Goal: Information Seeking & Learning: Learn about a topic

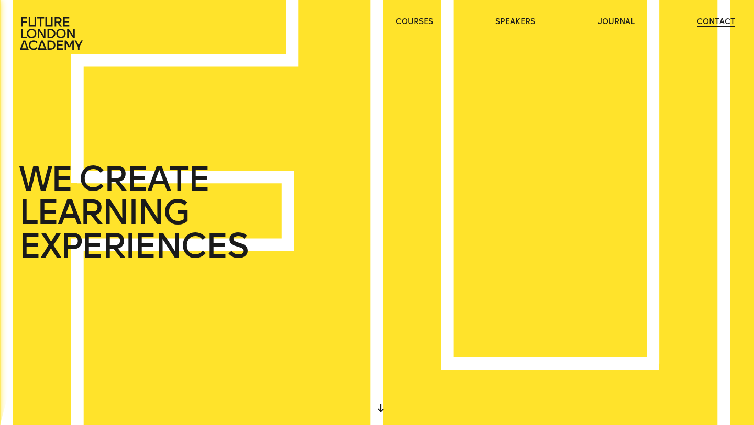
click at [719, 21] on link "contact" at bounding box center [716, 22] width 38 height 10
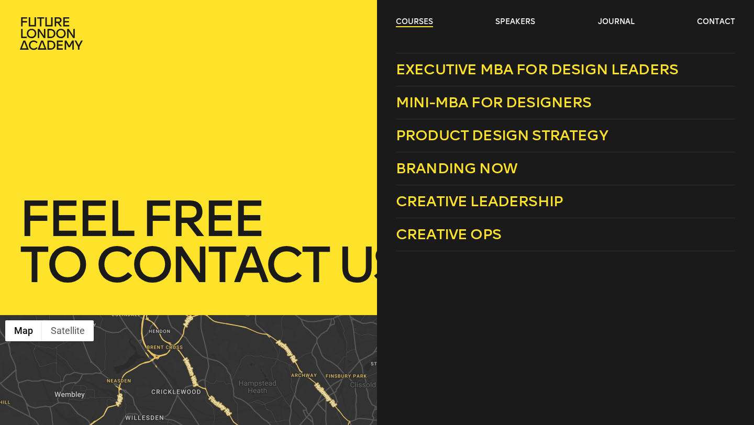
click at [424, 23] on link "courses" at bounding box center [414, 22] width 37 height 10
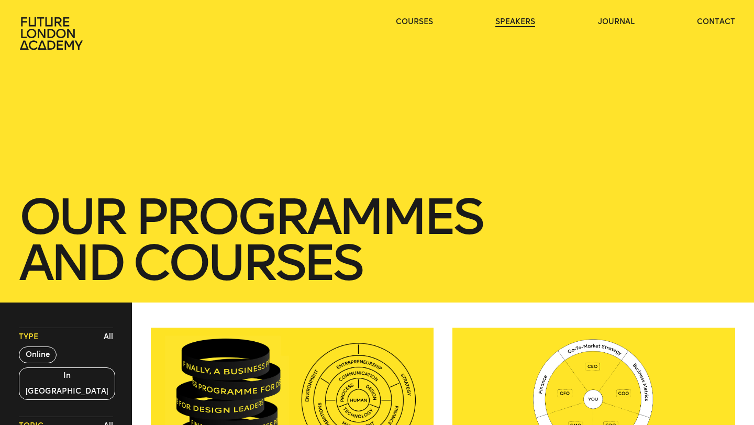
click at [510, 20] on link "speakers" at bounding box center [516, 22] width 40 height 10
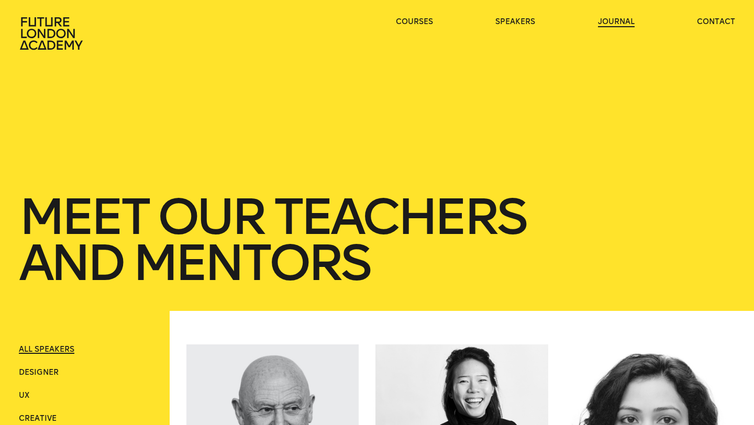
click at [615, 20] on link "journal" at bounding box center [616, 22] width 37 height 10
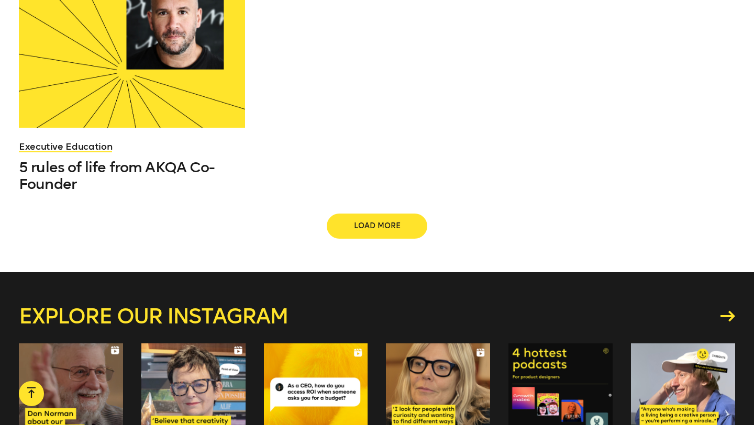
scroll to position [1504, 0]
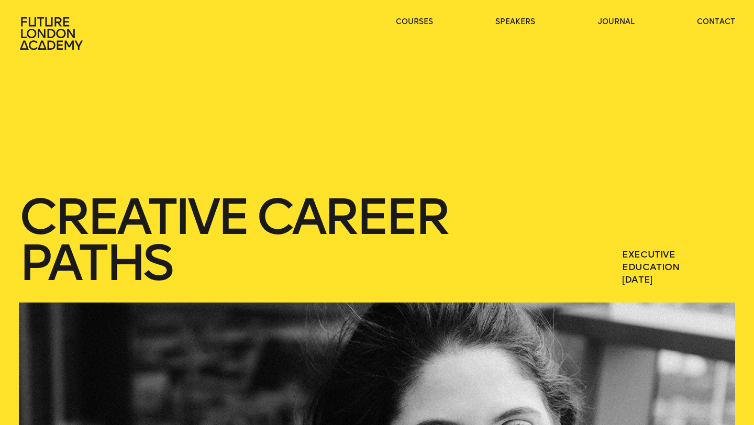
click at [51, 29] on icon at bounding box center [51, 33] width 63 height 32
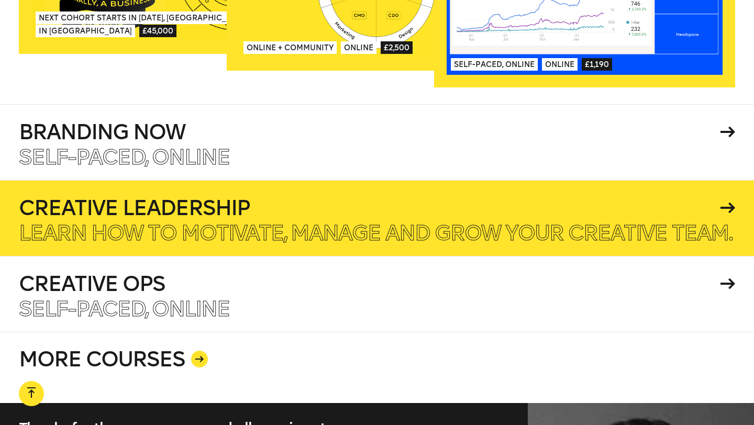
scroll to position [1866, 0]
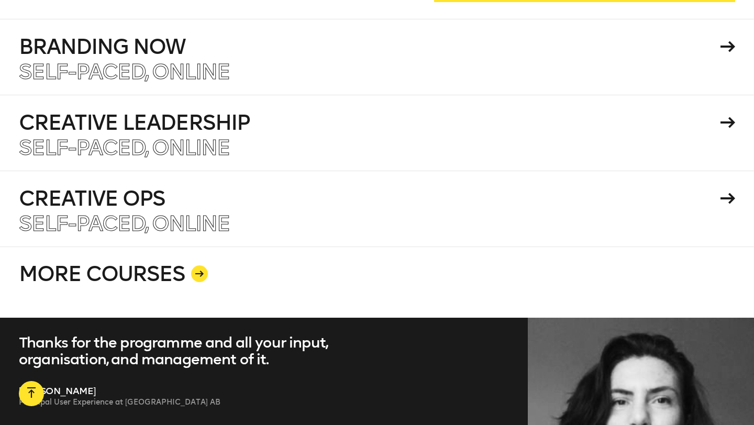
click at [177, 273] on link "MORE COURSES" at bounding box center [377, 282] width 717 height 71
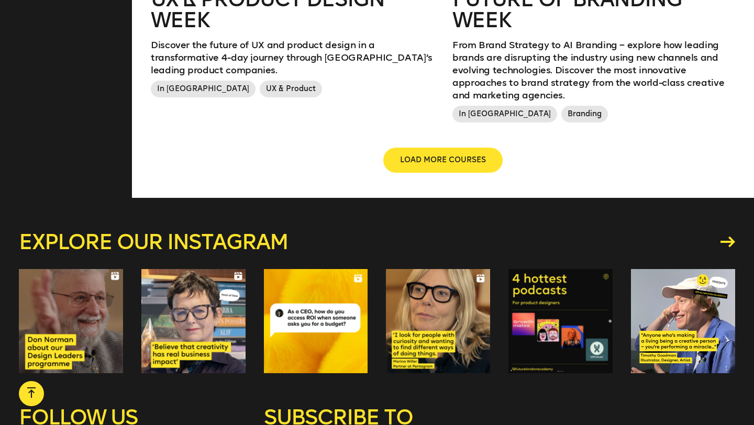
scroll to position [1483, 0]
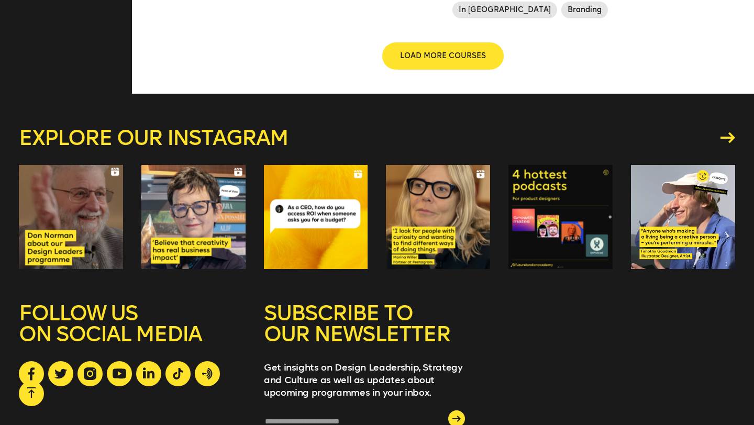
click at [422, 51] on span "LOAD MORE COURSES" at bounding box center [443, 56] width 86 height 10
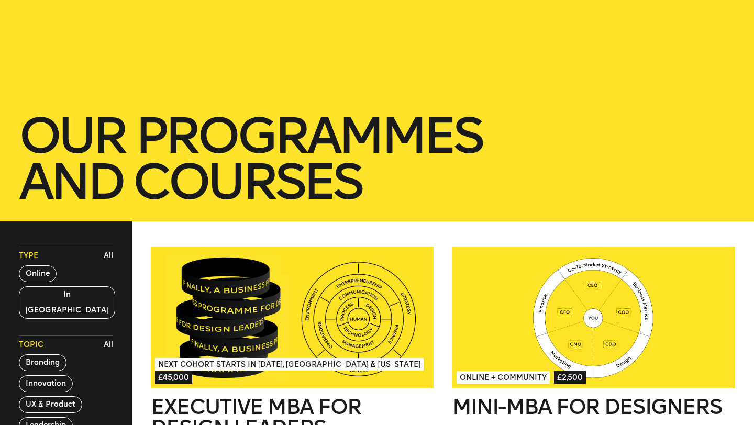
scroll to position [69, 0]
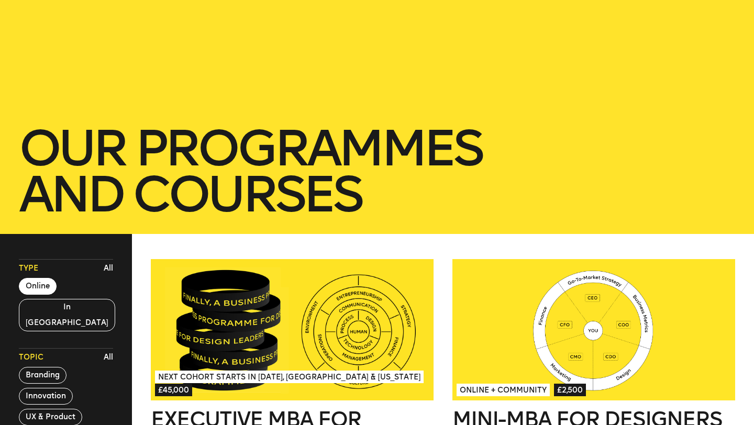
click at [49, 290] on button "Online" at bounding box center [38, 286] width 38 height 17
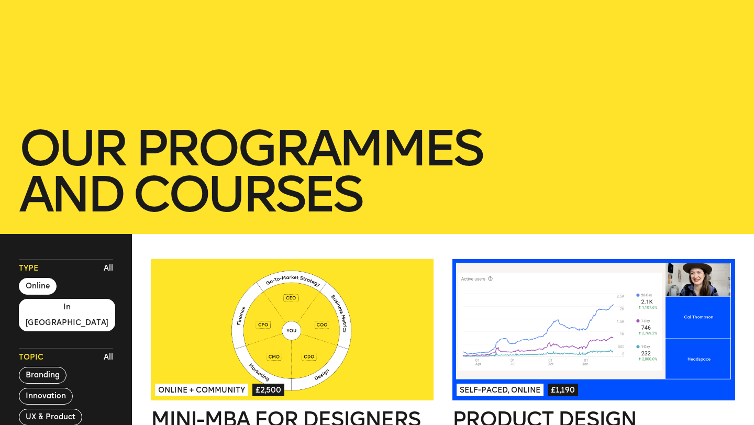
click at [49, 311] on button "In [GEOGRAPHIC_DATA]" at bounding box center [67, 315] width 96 height 32
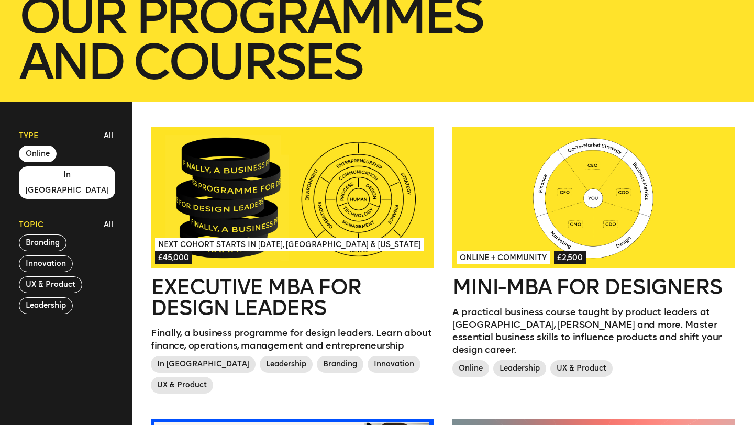
scroll to position [295, 0]
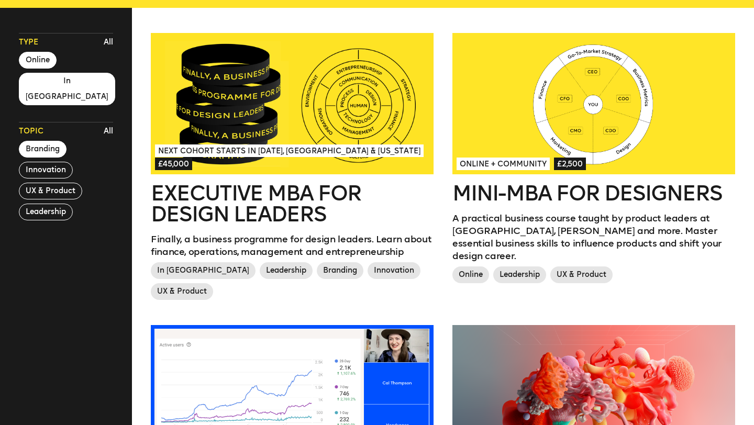
click at [42, 141] on button "Branding" at bounding box center [43, 149] width 48 height 17
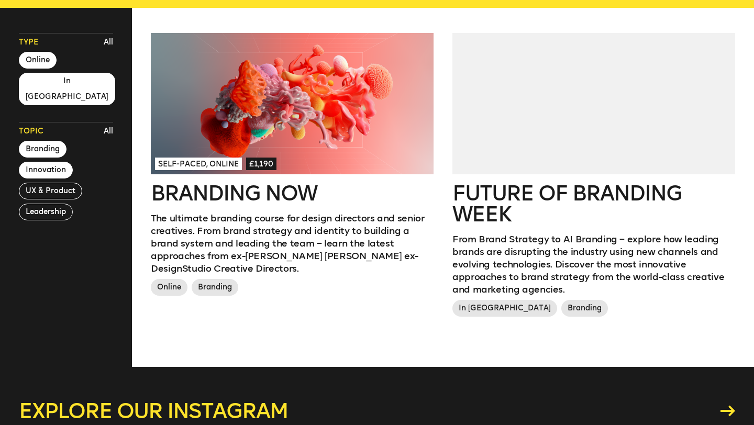
click at [45, 162] on button "Innovation" at bounding box center [46, 170] width 54 height 17
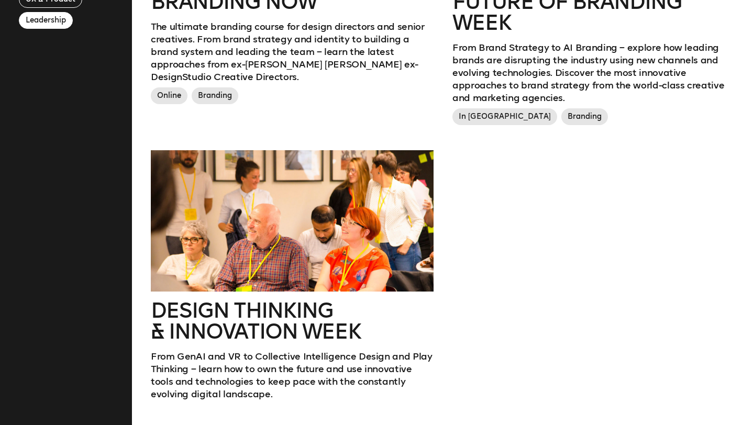
scroll to position [623, 0]
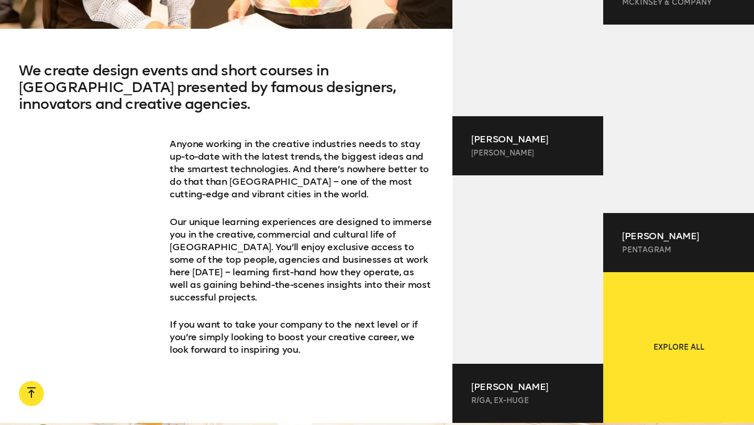
scroll to position [1866, 0]
